Goal: Information Seeking & Learning: Learn about a topic

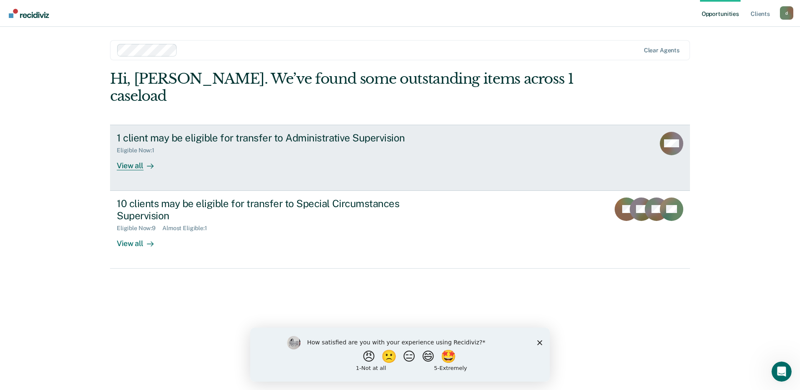
click at [321, 132] on div "1 client may be eligible for transfer to Administrative Supervision" at bounding box center [264, 138] width 294 height 12
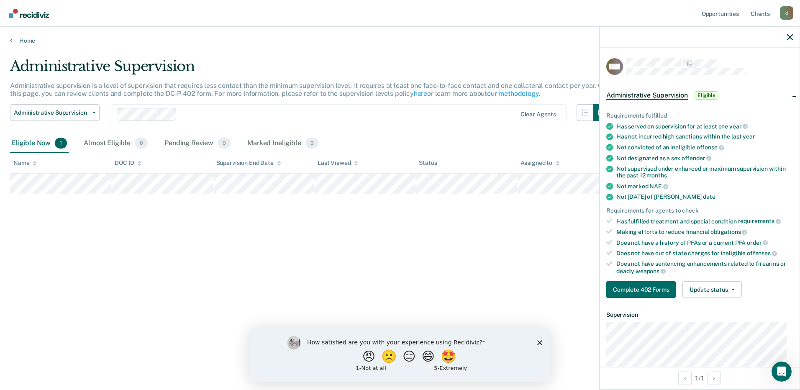
click at [373, 250] on div "Administrative Supervision Administrative supervision is a level of supervision…" at bounding box center [400, 192] width 780 height 269
click at [27, 37] on link "Home" at bounding box center [400, 41] width 780 height 8
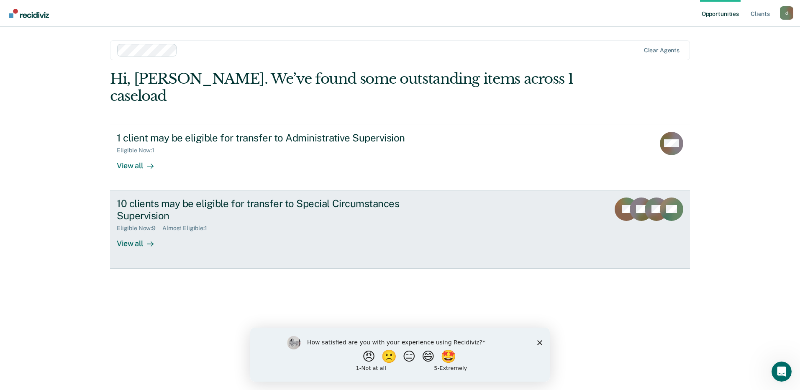
click at [233, 221] on div "Eligible Now : 9 Almost Eligible : 1" at bounding box center [264, 226] width 294 height 10
